Goal: Transaction & Acquisition: Obtain resource

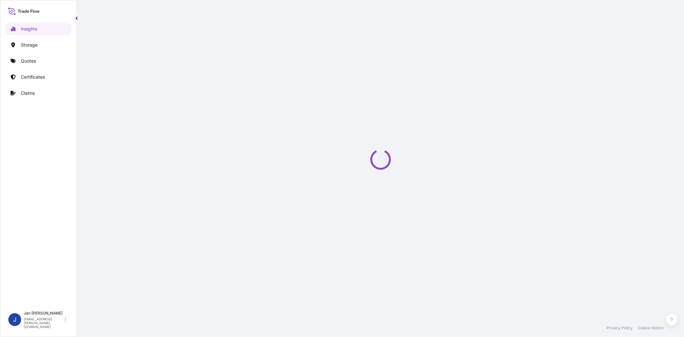
select select "2025"
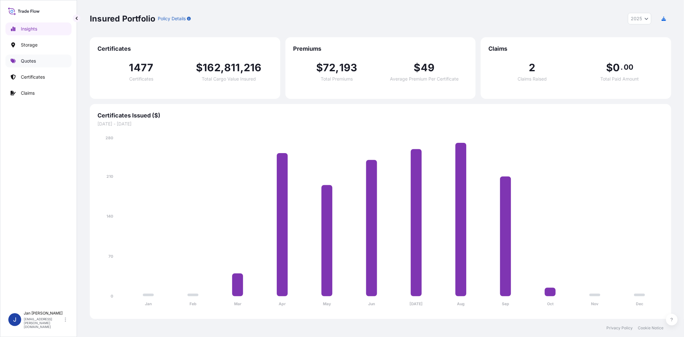
click at [53, 63] on link "Quotes" at bounding box center [38, 61] width 66 height 13
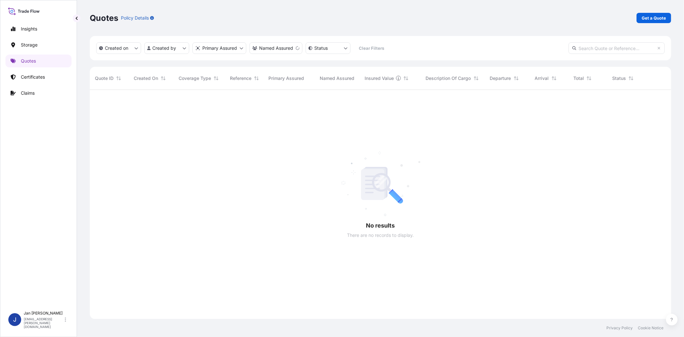
scroll to position [247, 576]
click at [647, 21] on link "Get a Quote" at bounding box center [654, 18] width 35 height 10
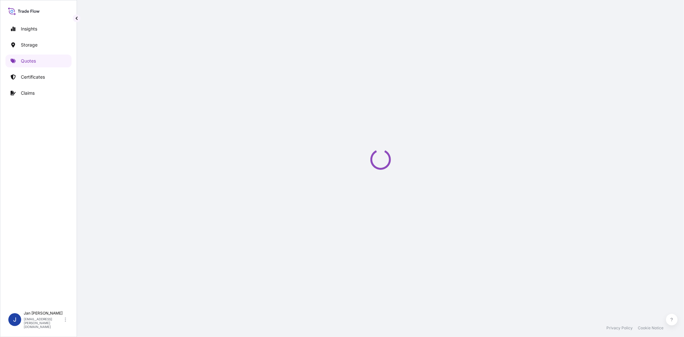
select select "Water"
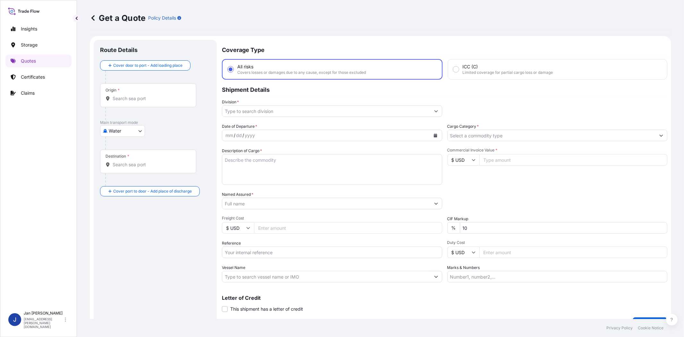
scroll to position [10, 0]
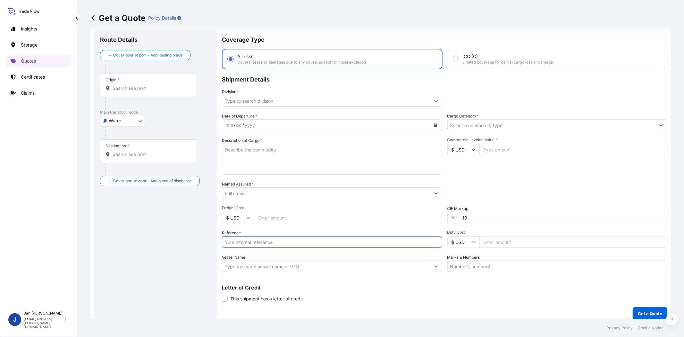
click at [284, 239] on input "Reference" at bounding box center [332, 242] width 220 height 12
paste input "1187445625 // 5013206094 304278474"
type input "1187445625 // 5013206094 304278474"
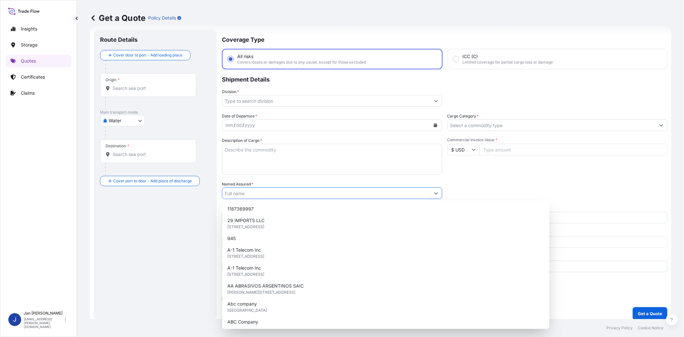
click at [289, 189] on input "Named Assured *" at bounding box center [326, 193] width 208 height 12
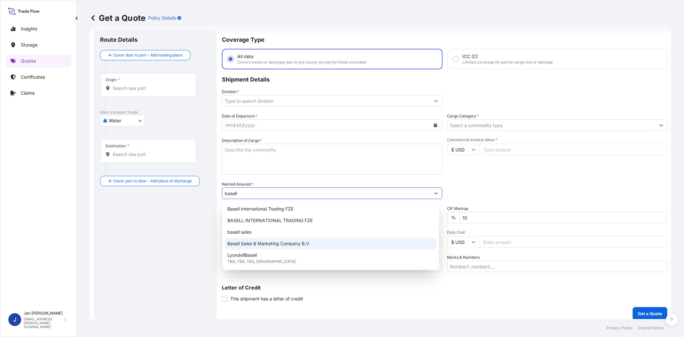
click at [288, 246] on span "Basell Sales & Marketing Company B.V." at bounding box center [268, 243] width 83 height 6
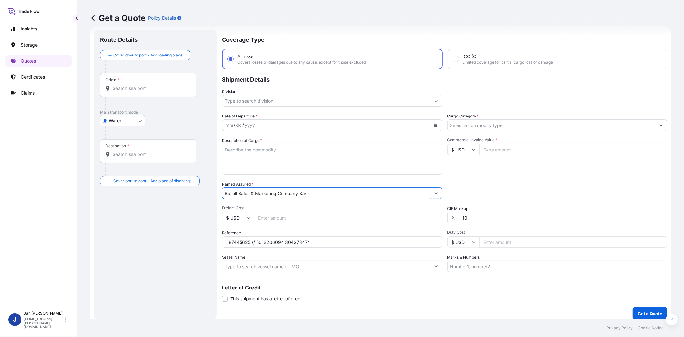
type input "Basell Sales & Marketing Company B.V."
drag, startPoint x: 496, startPoint y: 169, endPoint x: 365, endPoint y: 103, distance: 146.5
click at [496, 168] on div "Commercial Invoice Value * $ USD" at bounding box center [558, 155] width 220 height 37
click at [386, 98] on input "Division *" at bounding box center [326, 101] width 208 height 12
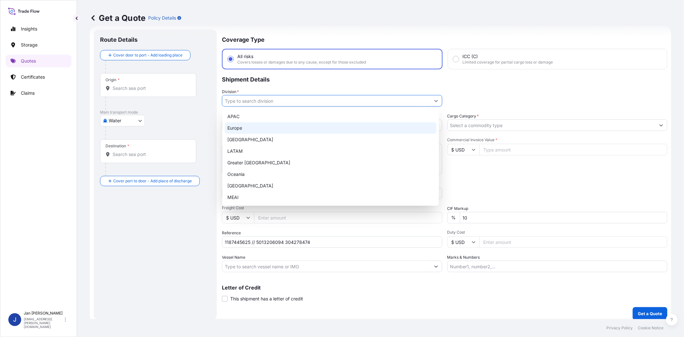
click at [326, 127] on div "Europe" at bounding box center [331, 128] width 212 height 12
type input "Europe"
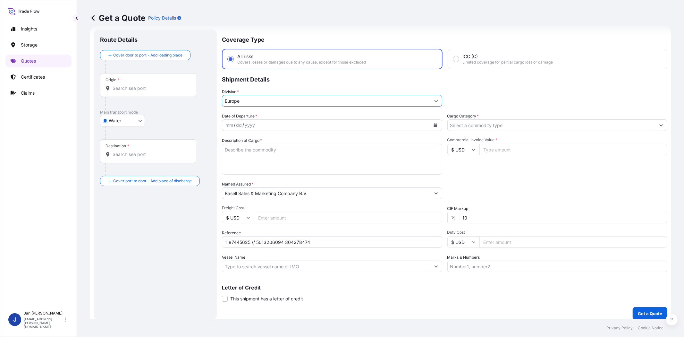
click at [464, 119] on input "Cargo Category *" at bounding box center [552, 125] width 208 height 12
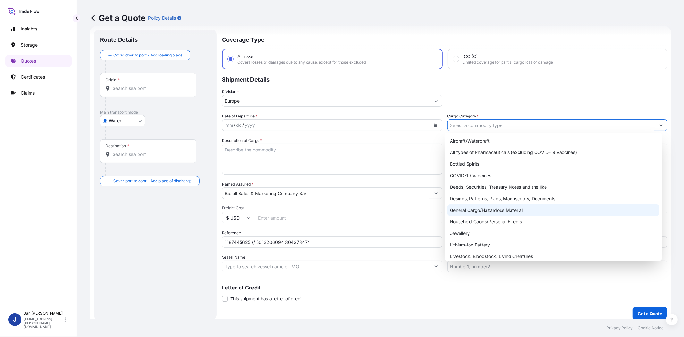
click at [482, 206] on div "General Cargo/Hazardous Material" at bounding box center [554, 210] width 212 height 12
type input "General Cargo/Hazardous Material"
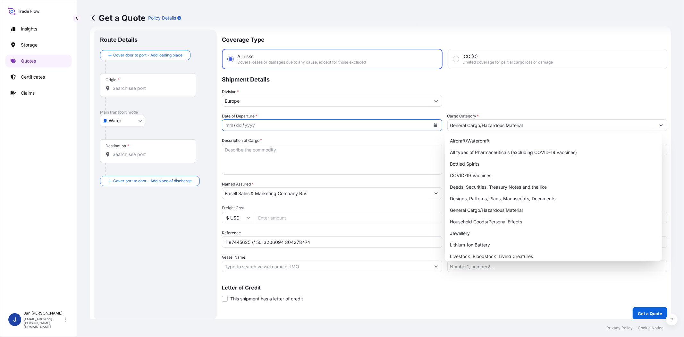
click at [434, 124] on icon "Calendar" at bounding box center [436, 125] width 4 height 4
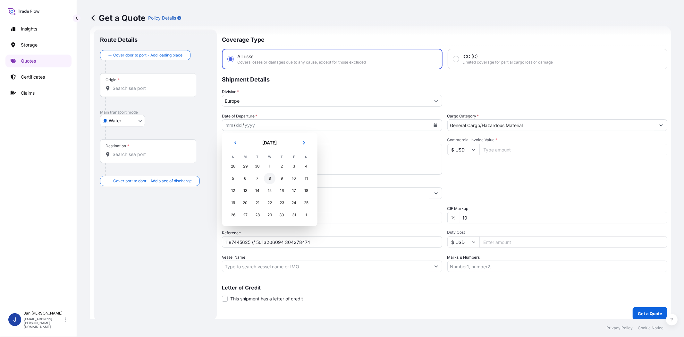
click at [270, 181] on div "8" at bounding box center [270, 179] width 12 height 12
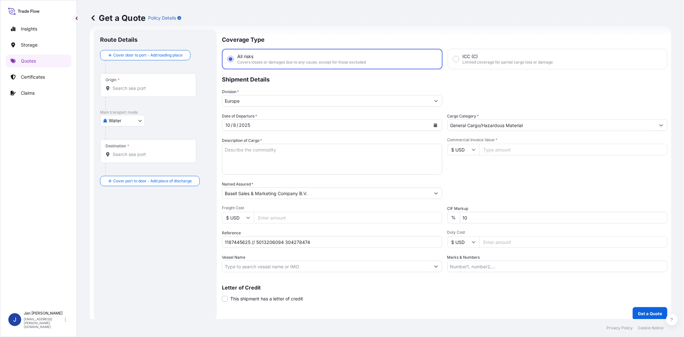
click at [498, 176] on div "Date of Departure * [DATE] Cargo Category * General Cargo/Hazardous Material De…" at bounding box center [445, 192] width 446 height 159
click at [505, 145] on input "Commercial Invoice Value *" at bounding box center [574, 150] width 188 height 12
type input "24376"
click at [453, 149] on input "$ USD" at bounding box center [464, 150] width 32 height 12
click at [454, 163] on div "€ EUR" at bounding box center [460, 166] width 27 height 12
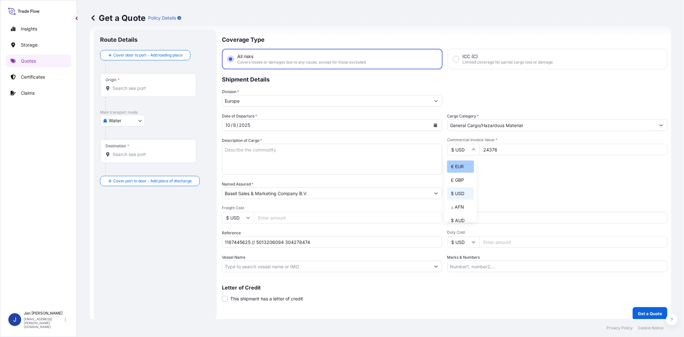
type input "€ EUR"
click at [490, 175] on div "Date of Departure * [DATE] Cargo Category * General Cargo/Hazardous Material De…" at bounding box center [445, 192] width 446 height 159
click at [328, 262] on input "Vessel Name" at bounding box center [326, 267] width 208 height 12
paste input "TRAIGUEN"
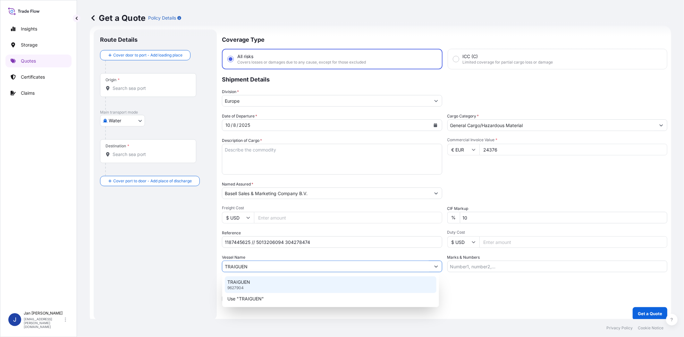
click at [306, 280] on div "TRAIGUEN 9627904" at bounding box center [331, 284] width 212 height 17
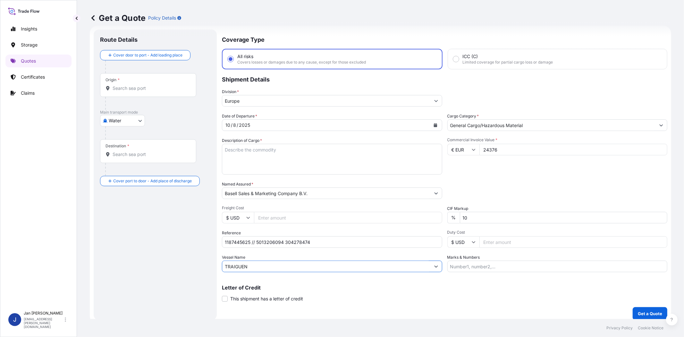
type input "TRAIGUEN"
click at [179, 92] on div "Origin *" at bounding box center [148, 85] width 96 height 24
click at [179, 91] on input "Origin *" at bounding box center [151, 88] width 76 height 6
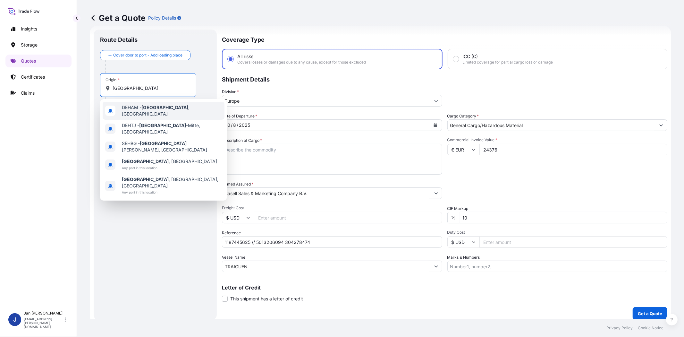
click at [158, 104] on div "DEHAM - [GEOGRAPHIC_DATA] , [GEOGRAPHIC_DATA]" at bounding box center [164, 111] width 122 height 18
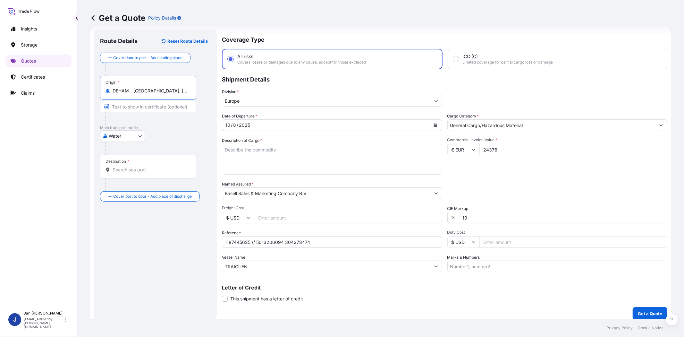
type input "DEHAM - [GEOGRAPHIC_DATA], [GEOGRAPHIC_DATA]"
click at [143, 168] on input "Destination *" at bounding box center [151, 170] width 76 height 6
type input "TRIZT - [GEOGRAPHIC_DATA], [GEOGRAPHIC_DATA]"
click at [156, 252] on div "Route Details Reset Route Details Cover door to port - Add loading place Place …" at bounding box center [156, 175] width 113 height 278
click at [319, 151] on textarea "Description of Cargo *" at bounding box center [332, 159] width 220 height 31
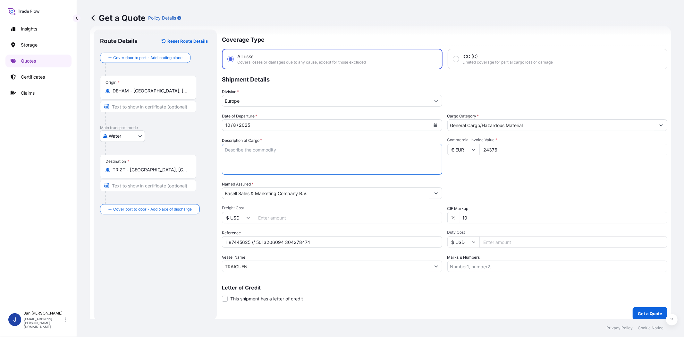
paste textarea "BAGS LOADED ONTO 8 PALLETS LOADED INTO 1 20' CONTAINER(S) HIFAX TRC 481P E C130…"
click at [227, 148] on textarea "BAGS LOADED ONTO 8 PALLETS LOADED INTO 1 20' CONTAINER(S) HIFAX TRC 481P E C130…" at bounding box center [332, 159] width 220 height 31
click at [223, 149] on textarea "BAGS LOADED ONTO 8 PALLETS LOADED INTO 1 20' CONTAINER(S) HIFAX TRC 481P E C130…" at bounding box center [332, 159] width 220 height 31
type textarea "440 BAGS LOADED ONTO 8 PALLETS LOADED INTO 1 20' CONTAINER(S) HIFAX TRC 481P E …"
click at [479, 168] on div "Commercial Invoice Value * € EUR 24376" at bounding box center [558, 155] width 220 height 37
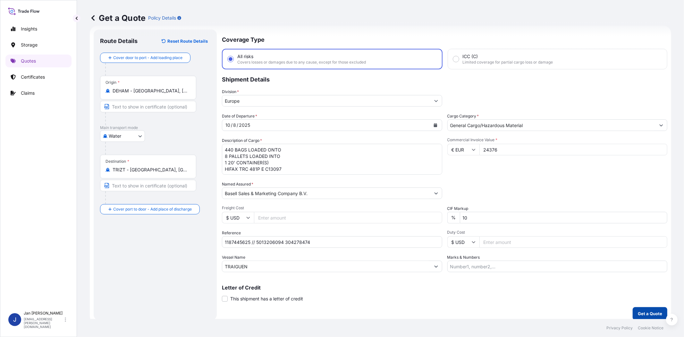
click at [656, 307] on button "Get a Quote" at bounding box center [650, 313] width 35 height 13
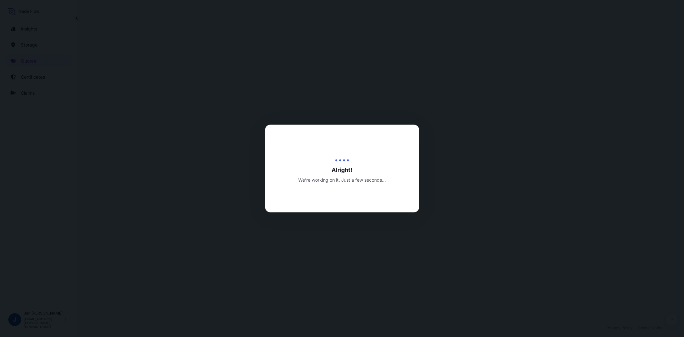
select select "Water"
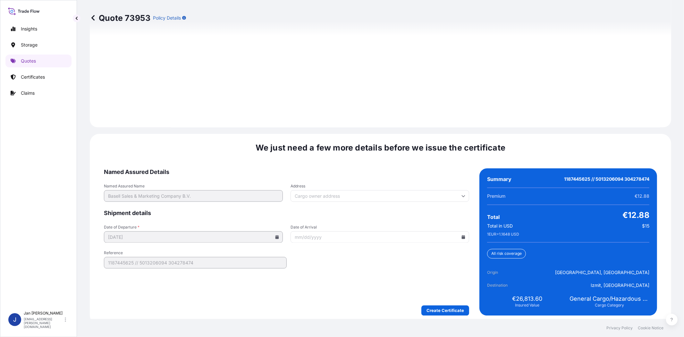
scroll to position [886, 0]
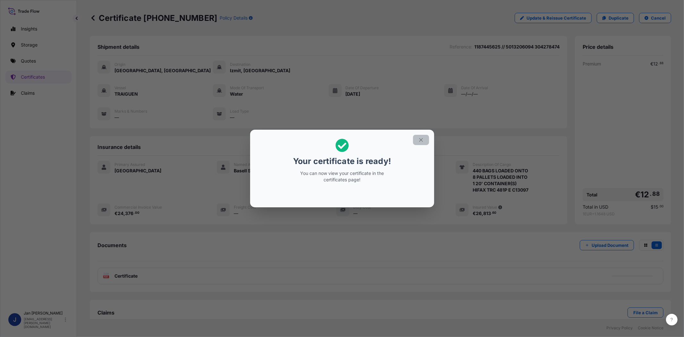
click at [421, 141] on icon "button" at bounding box center [421, 140] width 6 height 6
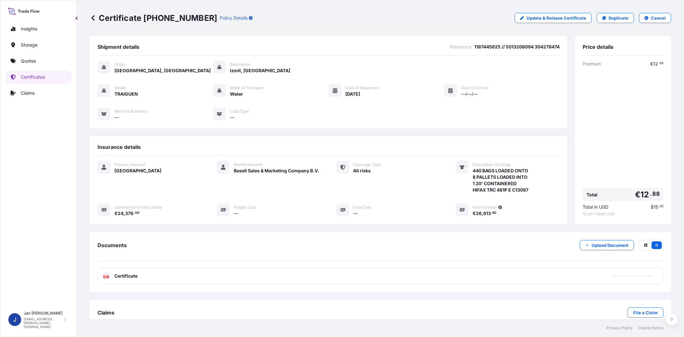
scroll to position [14, 0]
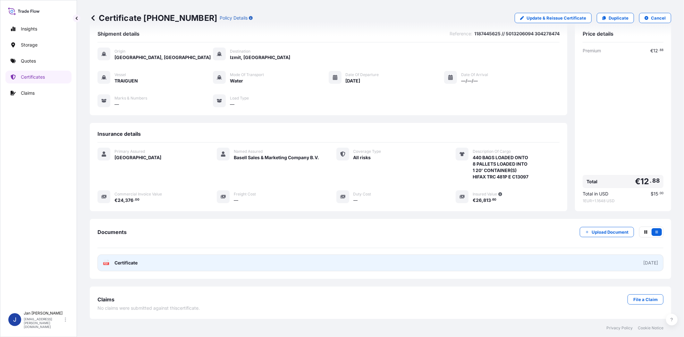
click at [107, 263] on text "PDF" at bounding box center [106, 263] width 4 height 2
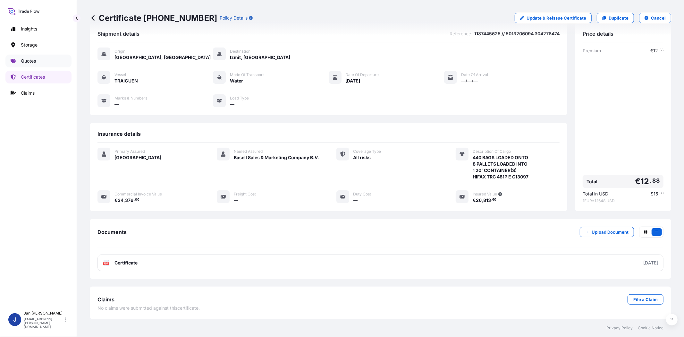
click at [44, 56] on link "Quotes" at bounding box center [38, 61] width 66 height 13
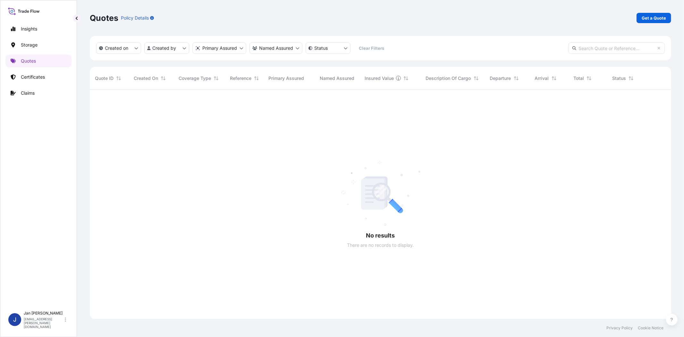
scroll to position [247, 576]
